Goal: Task Accomplishment & Management: Use online tool/utility

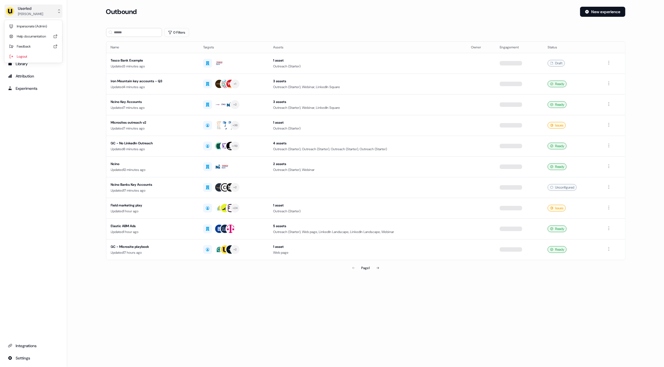
click at [31, 12] on div "[PERSON_NAME]" at bounding box center [30, 14] width 25 height 6
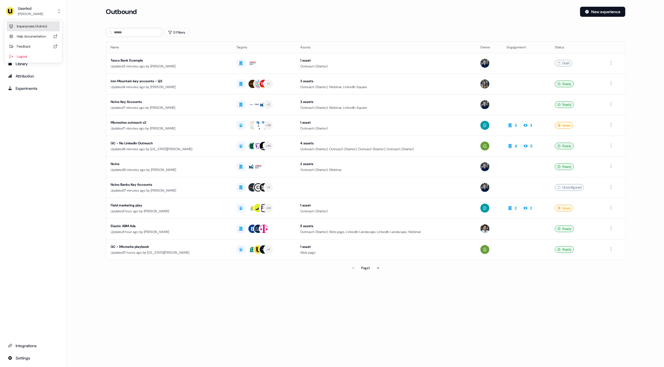
click at [31, 27] on div "Impersonate (Admin)" at bounding box center [33, 26] width 53 height 10
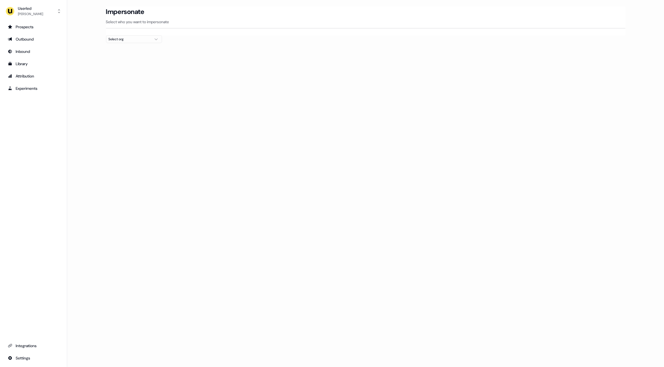
click at [127, 37] on div "Select org" at bounding box center [130, 39] width 42 height 6
click at [85, 75] on div "Loading... Impersonate Select who you want to impersonate Select org" at bounding box center [365, 183] width 597 height 367
click at [49, 14] on button "Userled [PERSON_NAME]" at bounding box center [33, 10] width 58 height 13
click at [78, 46] on div "Userled [PERSON_NAME] Impersonate (Admin) Help documentation Feedback Logout Pr…" at bounding box center [332, 183] width 664 height 367
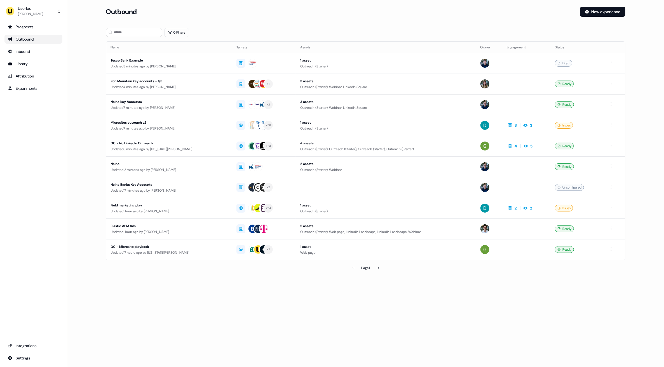
click at [92, 76] on main "Loading... Outbound New experience 0 Filters Name Targets Assets Owner Engageme…" at bounding box center [365, 148] width 597 height 283
click at [91, 65] on main "Loading... Outbound New experience 0 Filters Name Targets Assets Owner Engageme…" at bounding box center [365, 148] width 597 height 283
click at [33, 10] on div "Userled" at bounding box center [30, 9] width 25 height 6
click at [39, 28] on div "Impersonate (Admin)" at bounding box center [33, 26] width 53 height 10
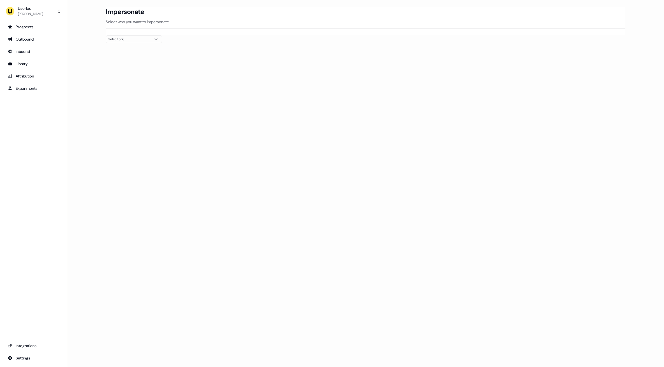
click at [322, 87] on div "Loading... Impersonate Select who you want to impersonate Select org" at bounding box center [365, 183] width 597 height 367
